Goal: Use online tool/utility: Utilize a website feature to perform a specific function

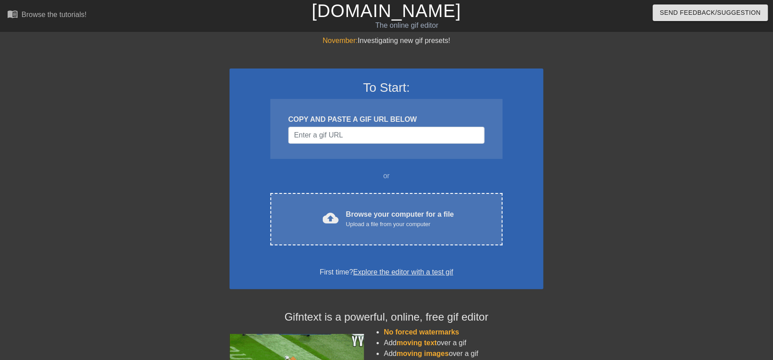
click at [400, 126] on div "COPY AND PASTE A GIF URL BELOW" at bounding box center [386, 129] width 232 height 60
click at [395, 138] on input "Username" at bounding box center [386, 135] width 196 height 17
paste input "R306069130:01"
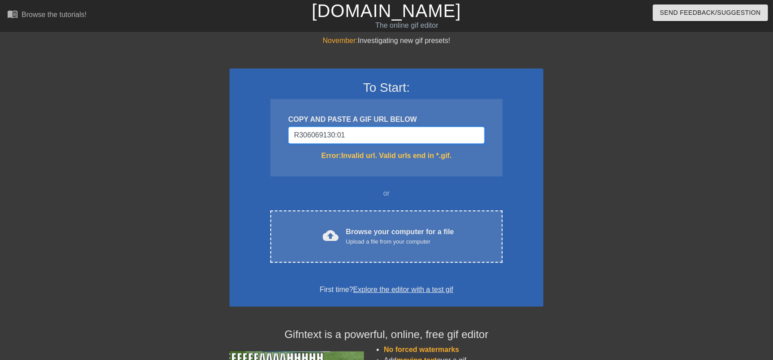
type input "R306069130:01"
click at [426, 141] on input "R306069130:01" at bounding box center [386, 135] width 196 height 17
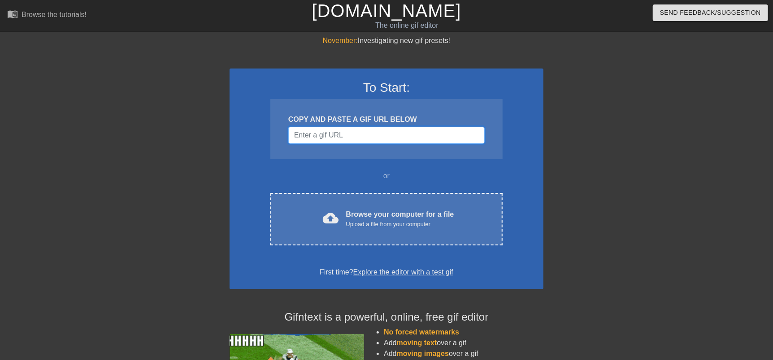
click at [373, 143] on input "Username" at bounding box center [386, 135] width 196 height 17
paste input "<div class="tenor-gif-embed" data-postid="5945777314258034739" data-share-metho…"
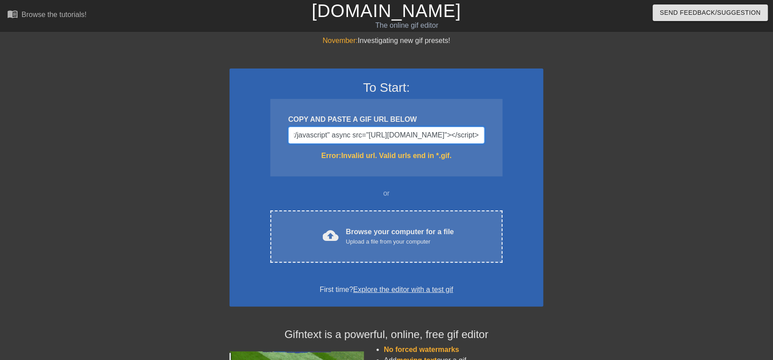
scroll to position [0, 2953]
type input "<div class="tenor-gif-embed" data-postid="5945777314258034739" data-share-metho…"
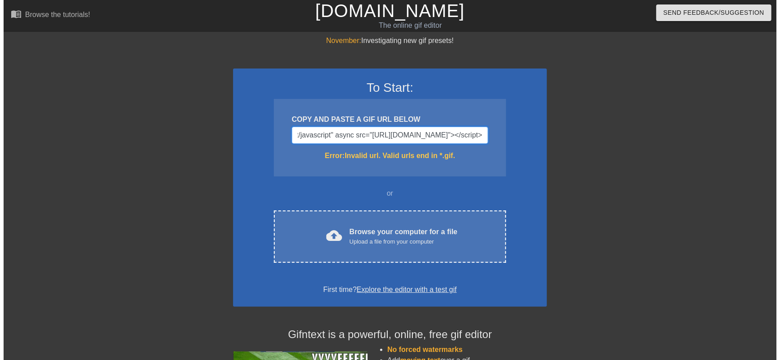
scroll to position [0, 0]
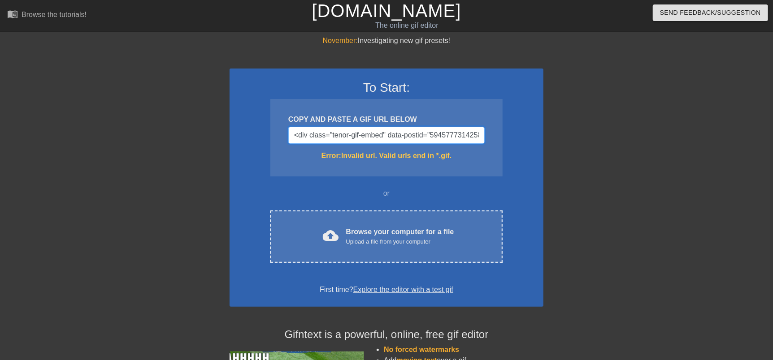
click at [366, 133] on input "<div class="tenor-gif-embed" data-postid="5945777314258034739" data-share-metho…" at bounding box center [386, 135] width 196 height 17
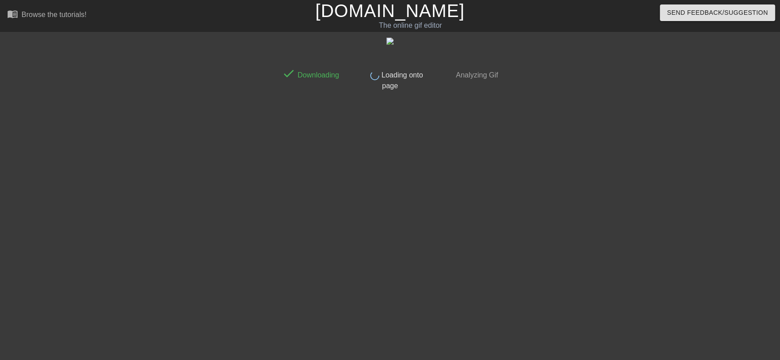
click at [388, 41] on img at bounding box center [389, 41] width 7 height 7
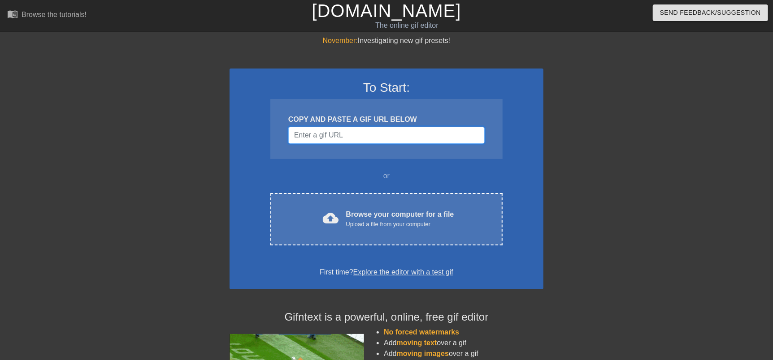
click at [345, 132] on input "Username" at bounding box center [386, 135] width 196 height 17
paste input "[URL][DOMAIN_NAME][PERSON_NAME][PERSON_NAME]"
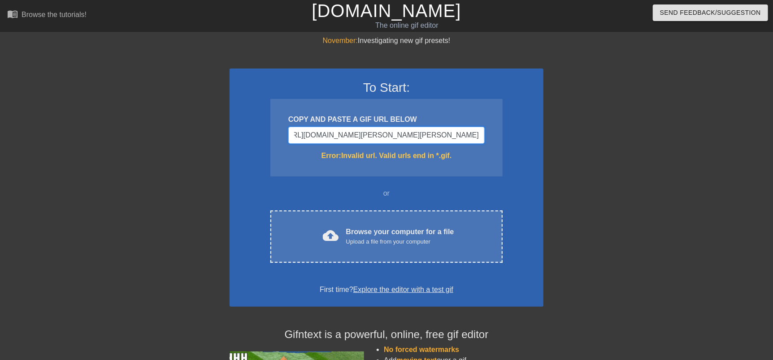
scroll to position [0, 7]
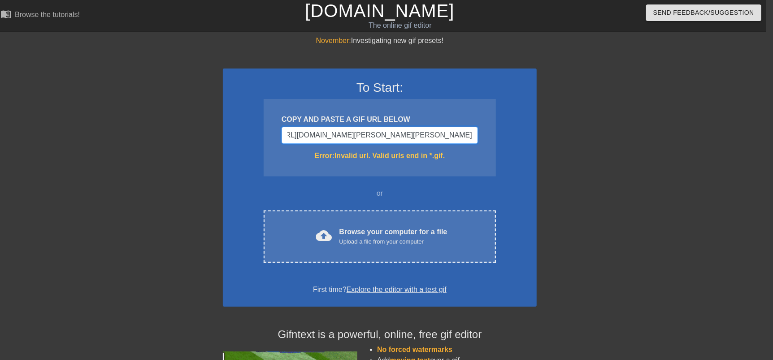
drag, startPoint x: 408, startPoint y: 137, endPoint x: 989, endPoint y: 191, distance: 583.6
click at [766, 191] on html "menu_book Browse the tutorials! [DOMAIN_NAME] The online gif editor Send Feedba…" at bounding box center [379, 248] width 773 height 496
click at [322, 135] on input "https://tenor.com/view/солдаты-неудачи-дебил-джек-трейлер-бен-стиллер-слабоумие…" at bounding box center [380, 135] width 196 height 17
paste input "<div class="tenor-gif-embed" data-postid="5945777314258034739" data-share-metho…"
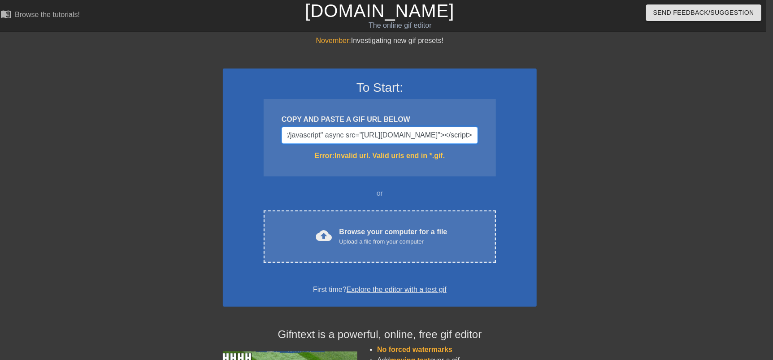
type input "<div class="tenor-gif-embed" data-postid="5945777314258034739" data-share-metho…"
click at [501, 168] on div "To Start: COPY AND PASTE A GIF URL BELOW <div class="tenor-gif-embed" data-post…" at bounding box center [380, 188] width 314 height 239
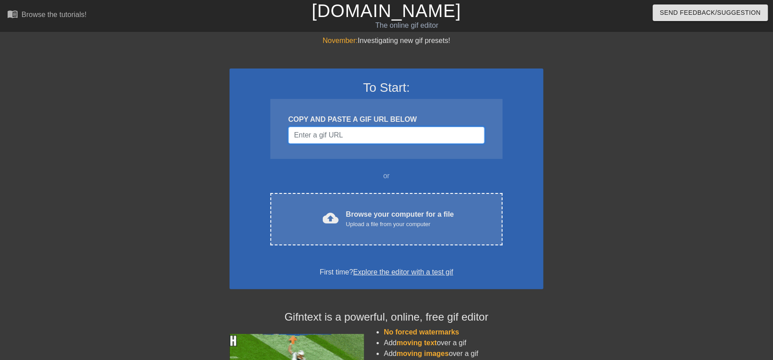
click at [334, 141] on input "Username" at bounding box center [386, 135] width 196 height 17
paste input "https://media.tenor.com/UoOk9xntIDMAAAPo/%D1%81%D0%BE%D0%BB%D0%B4%D0%B0%D1%82%D…"
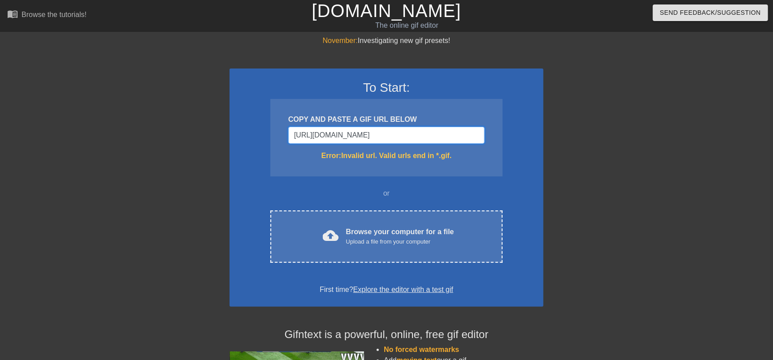
type input "https://media.tenor.com/UoOk9xntIDMAAAPo/%D1%81%D0%BE%D0%BB%D0%B4%D0%B0%D1%82%D…"
click at [384, 135] on input "https://media.tenor.com/UoOk9xntIDMAAAPo/%D1%81%D0%BE%D0%BB%D0%B4%D0%B0%D1%82%D…" at bounding box center [386, 135] width 196 height 17
click at [529, 162] on div "To Start: COPY AND PASTE A GIF URL BELOW https://media.tenor.com/UoOk9xntIDMAAA…" at bounding box center [387, 188] width 314 height 239
click at [360, 17] on link "[DOMAIN_NAME]" at bounding box center [386, 11] width 149 height 20
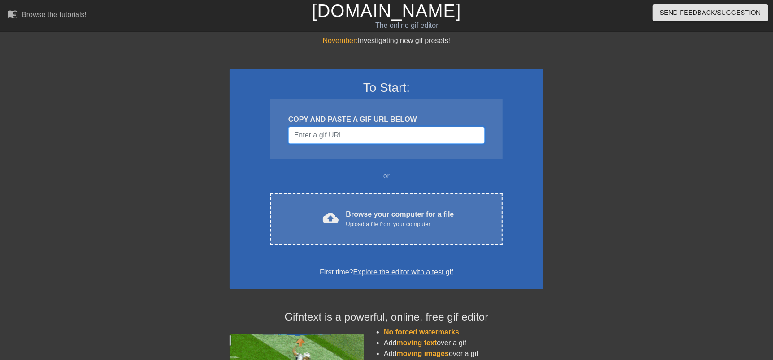
click at [341, 139] on input "Username" at bounding box center [386, 135] width 196 height 17
paste input "[URL][DOMAIN_NAME]"
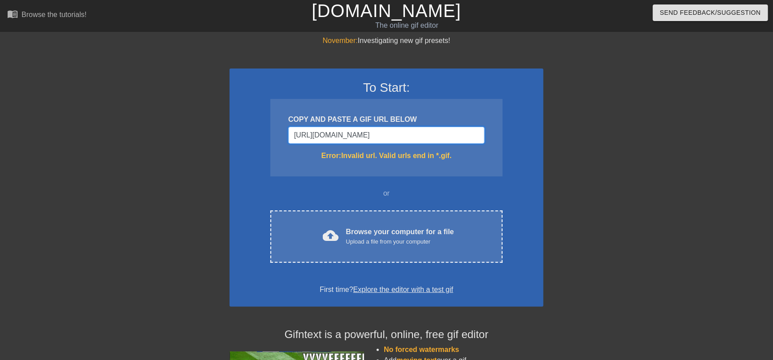
type input "[URL][DOMAIN_NAME]"
